Goal: Task Accomplishment & Management: Manage account settings

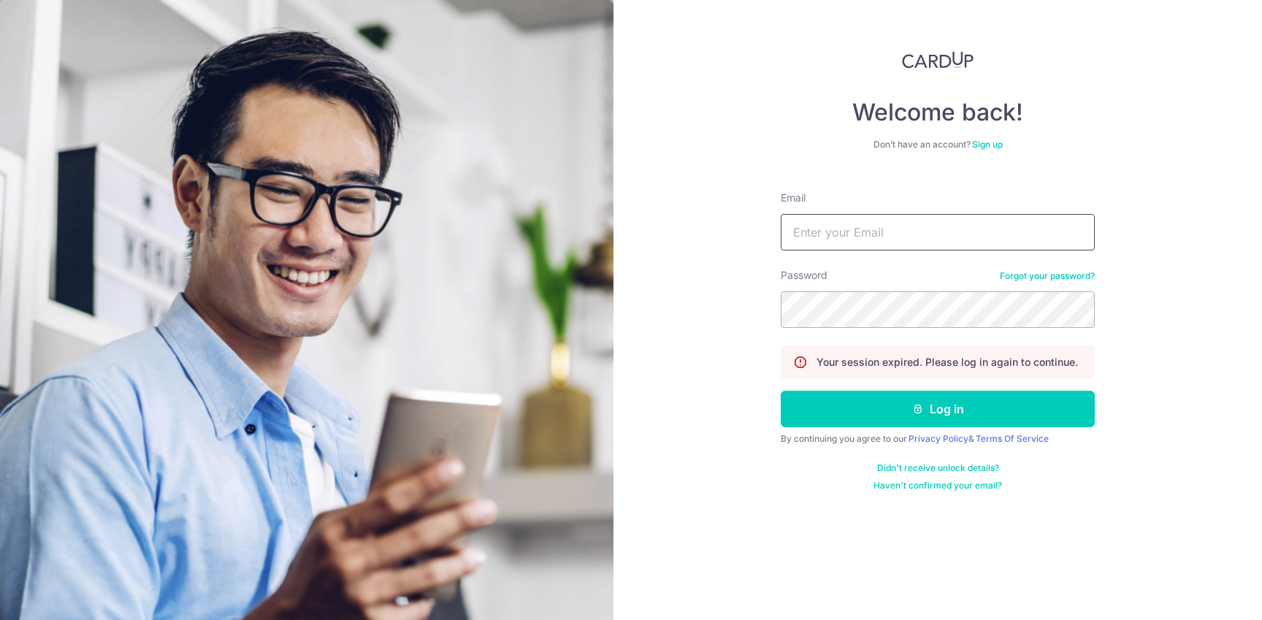
click at [901, 232] on input "Email" at bounding box center [938, 232] width 314 height 37
type input "[EMAIL_ADDRESS][DOMAIN_NAME]"
click at [908, 416] on button "Log in" at bounding box center [938, 409] width 314 height 37
